Goal: Information Seeking & Learning: Compare options

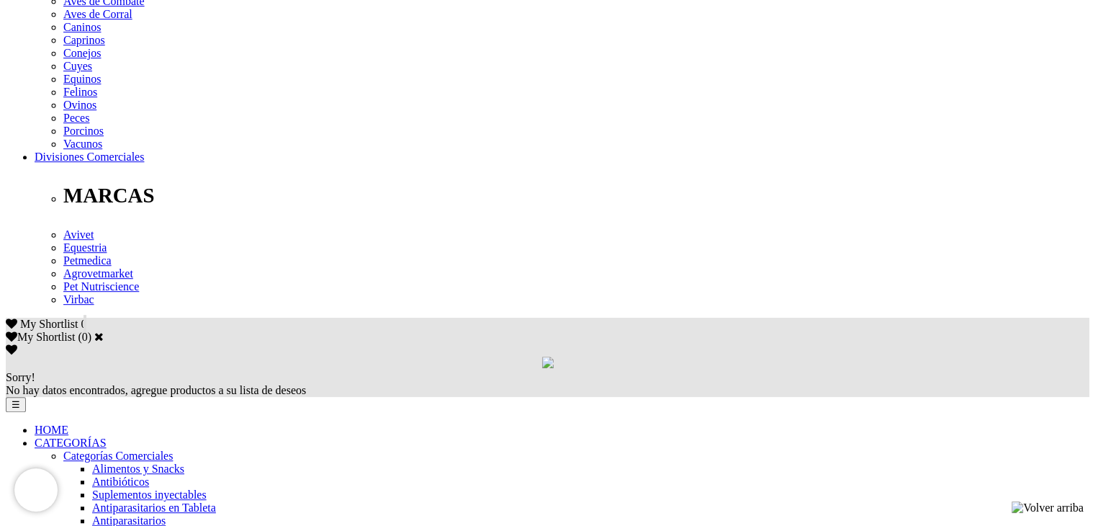
scroll to position [678, 0]
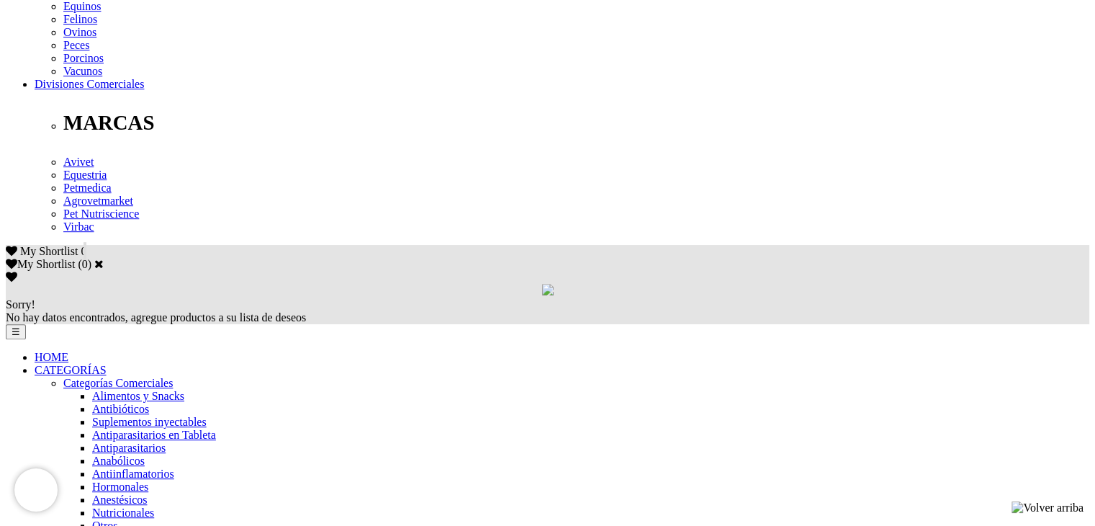
scroll to position [792, 0]
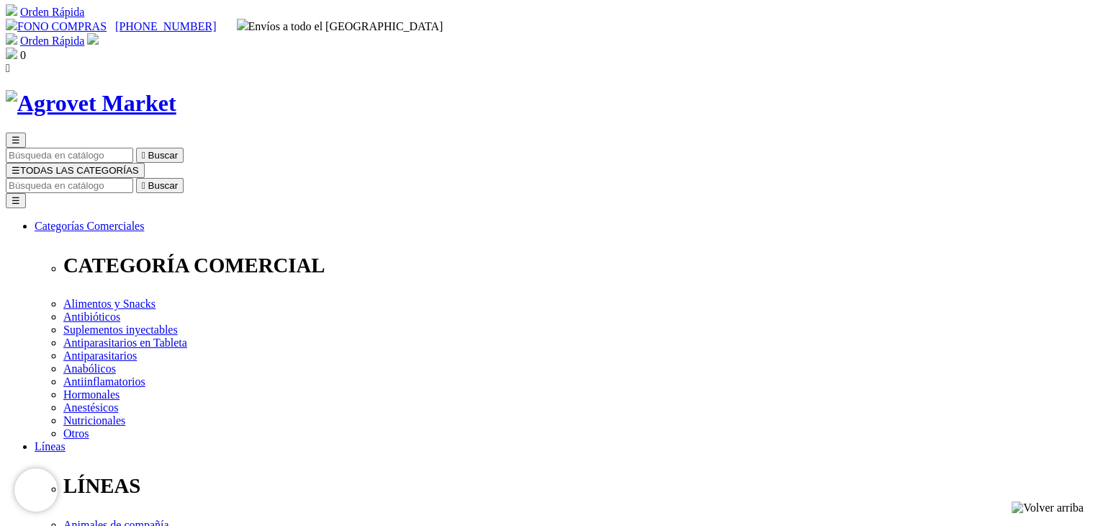
scroll to position [0, 0]
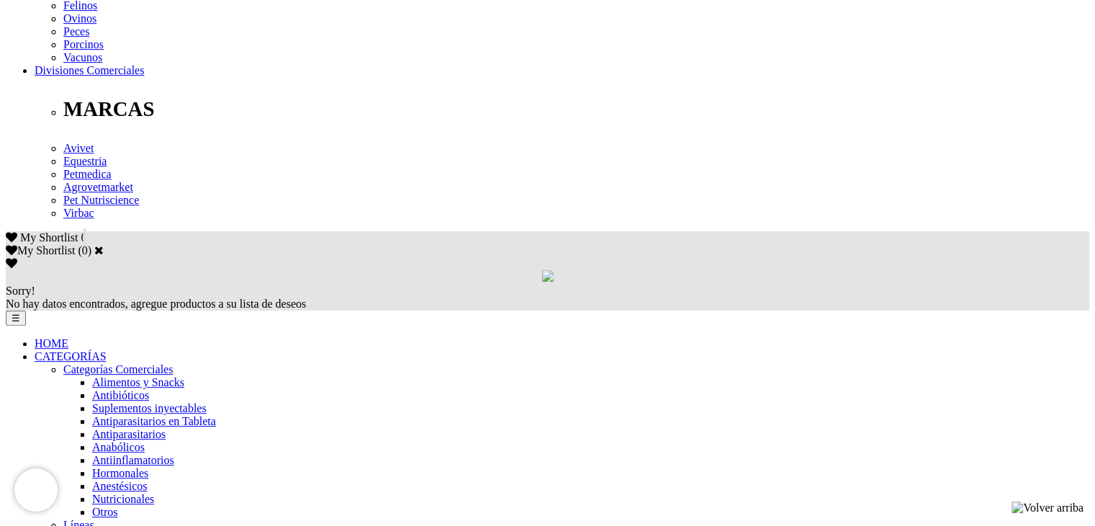
scroll to position [936, 0]
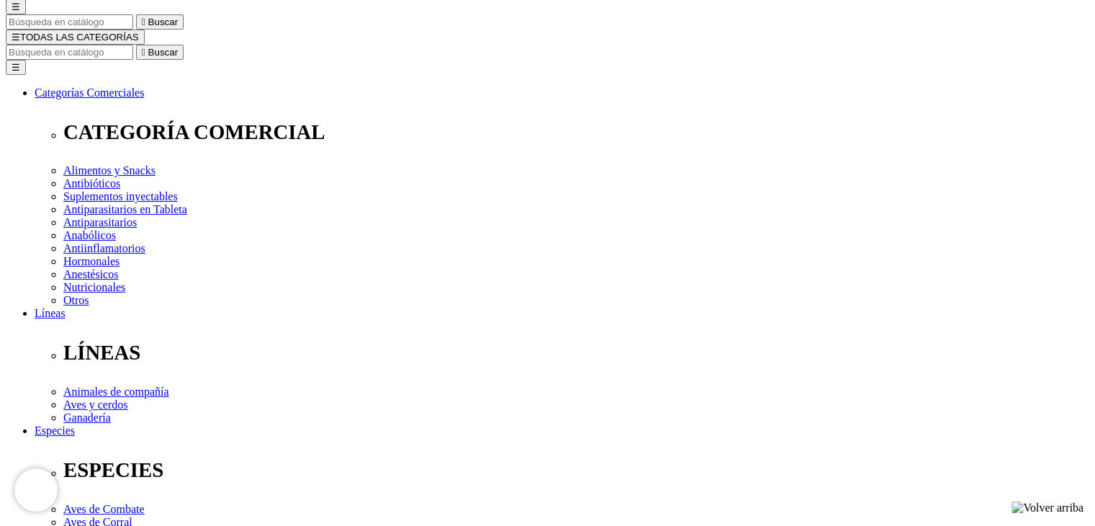
scroll to position [144, 0]
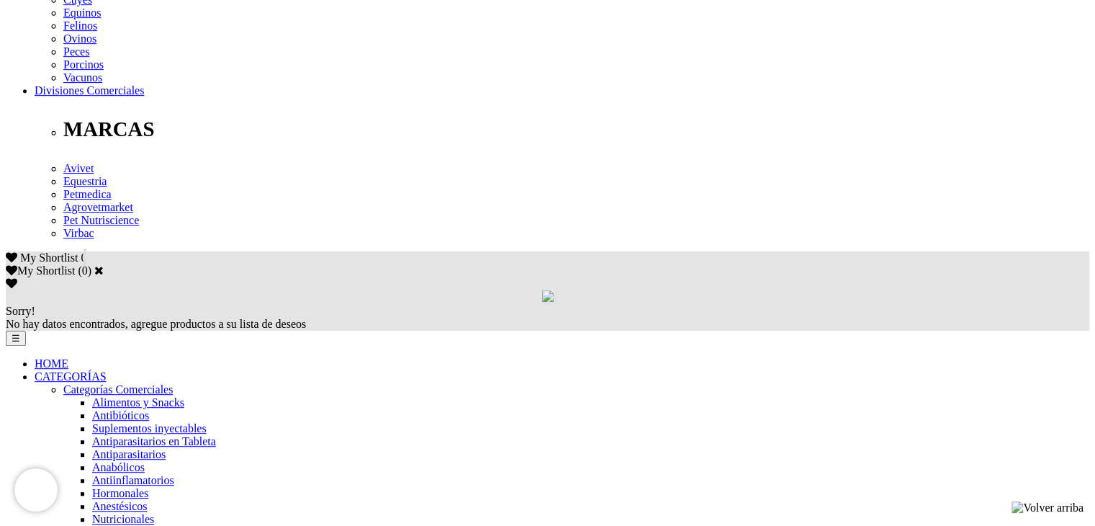
scroll to position [792, 0]
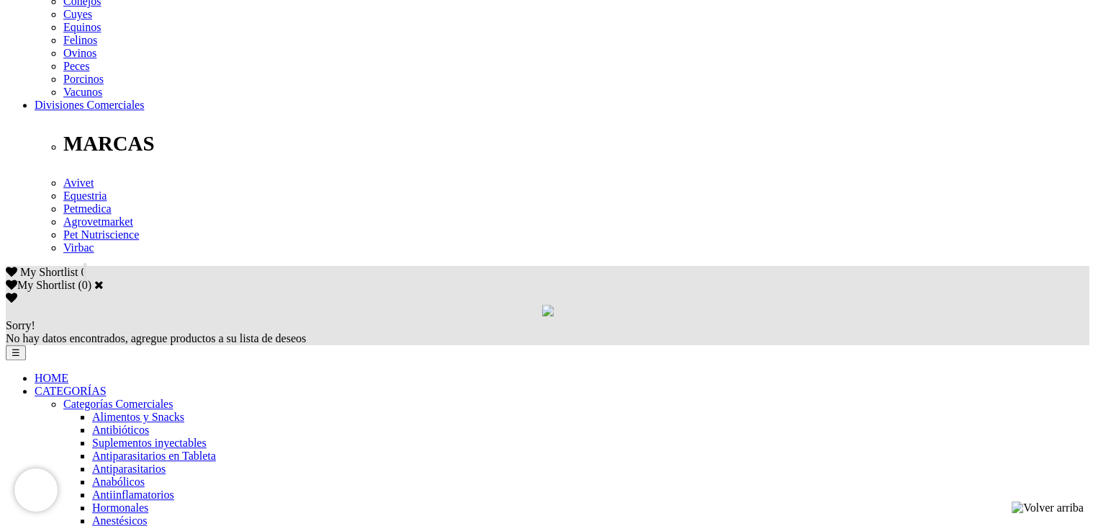
scroll to position [792, 0]
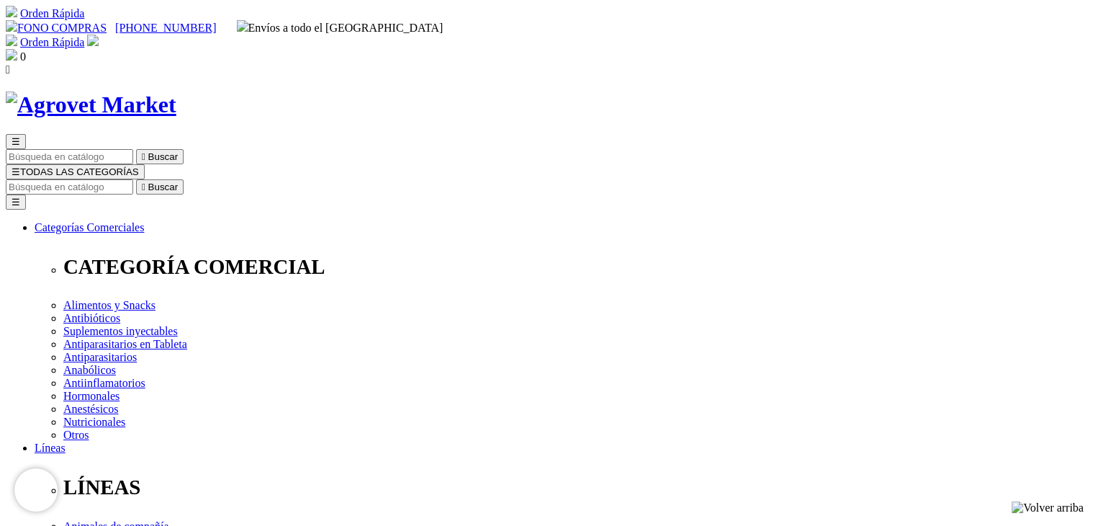
click at [133, 179] on input "Buscar" at bounding box center [69, 186] width 127 height 15
type input "feromonas"
click at [136, 179] on button " Buscar" at bounding box center [160, 186] width 48 height 15
click at [133, 179] on input "feromonas" at bounding box center [69, 186] width 127 height 15
drag, startPoint x: 830, startPoint y: 70, endPoint x: 688, endPoint y: 102, distance: 145.4
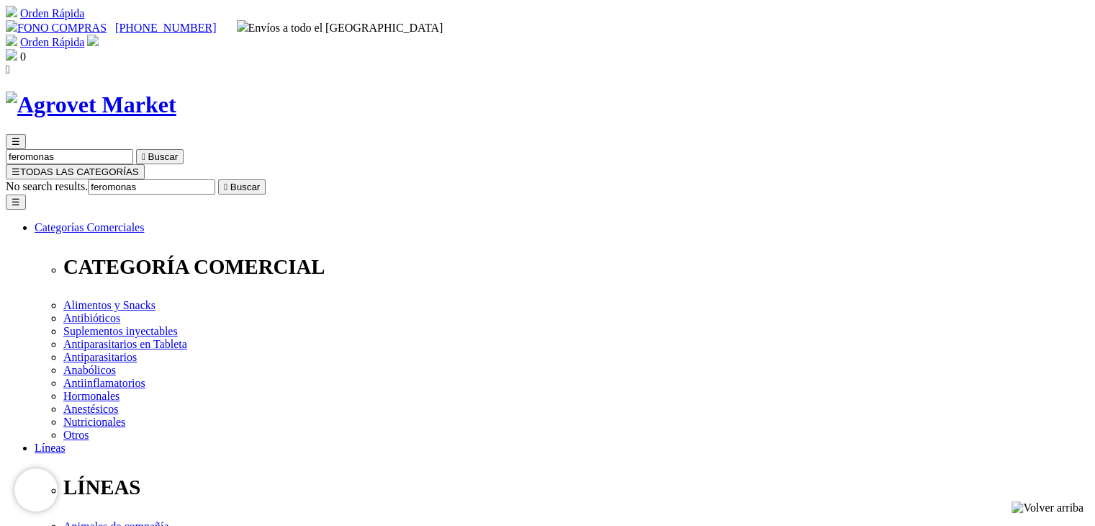
paste input "Adaptil"
type input "Adaptil"
click at [218, 179] on button " Buscar" at bounding box center [242, 186] width 48 height 15
drag, startPoint x: 824, startPoint y: 77, endPoint x: 710, endPoint y: 87, distance: 114.2
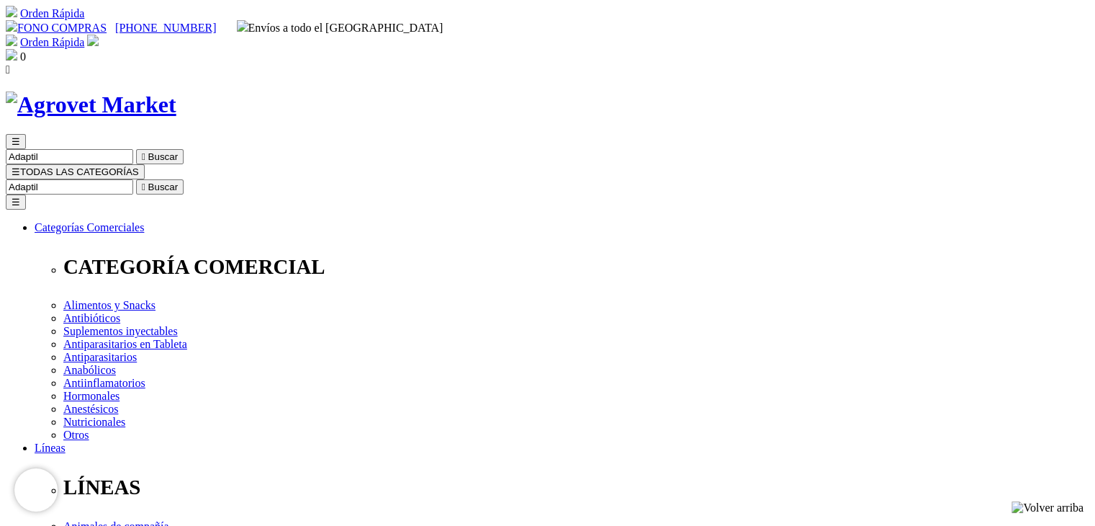
click at [133, 179] on input "Adaptil" at bounding box center [69, 186] width 127 height 15
paste input "Feliway"
type input "Feliway"
click at [228, 181] on icon "" at bounding box center [226, 186] width 4 height 11
